Goal: Check status

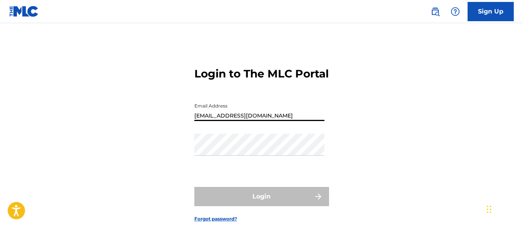
type input "[EMAIL_ADDRESS][DOMAIN_NAME]"
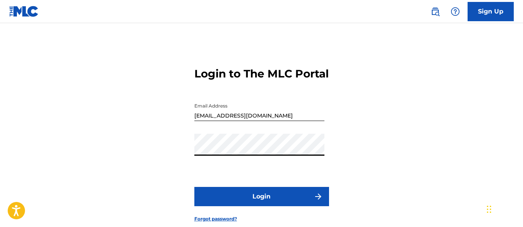
click at [262, 206] on button "Login" at bounding box center [262, 196] width 135 height 19
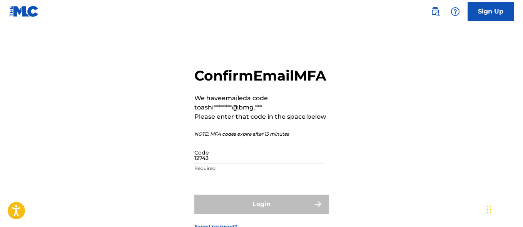
type input "127438"
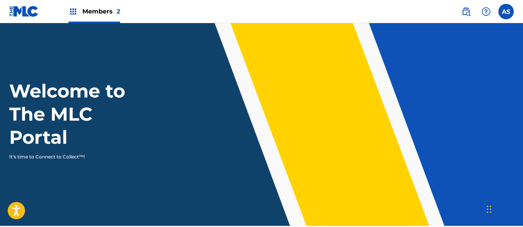
click at [73, 12] on img at bounding box center [73, 11] width 9 height 9
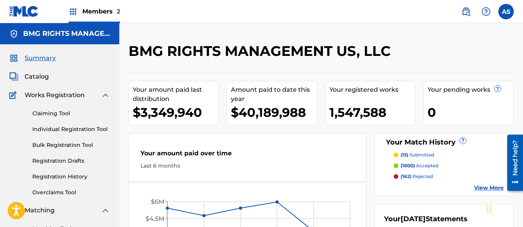
scroll to position [167, 0]
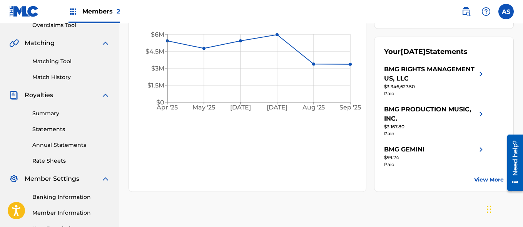
click at [71, 113] on link "Summary" at bounding box center [71, 113] width 78 height 8
